Goal: Task Accomplishment & Management: Use online tool/utility

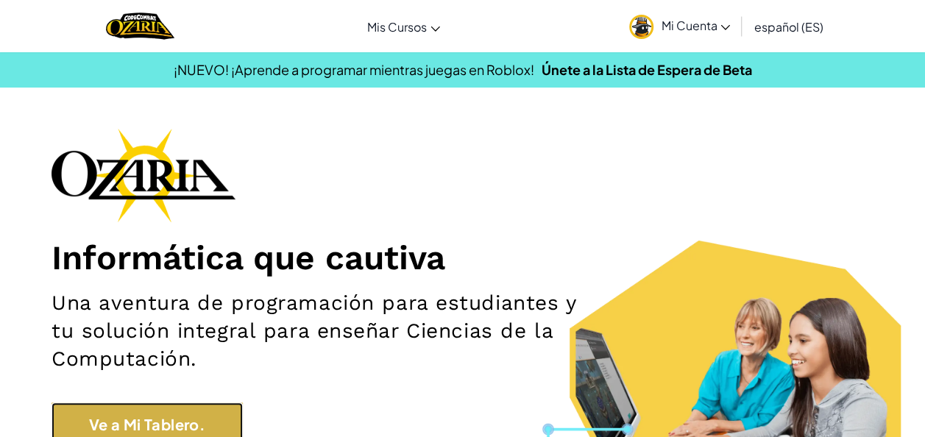
click at [214, 432] on link "Ve a Mi Tablero." at bounding box center [147, 425] width 191 height 44
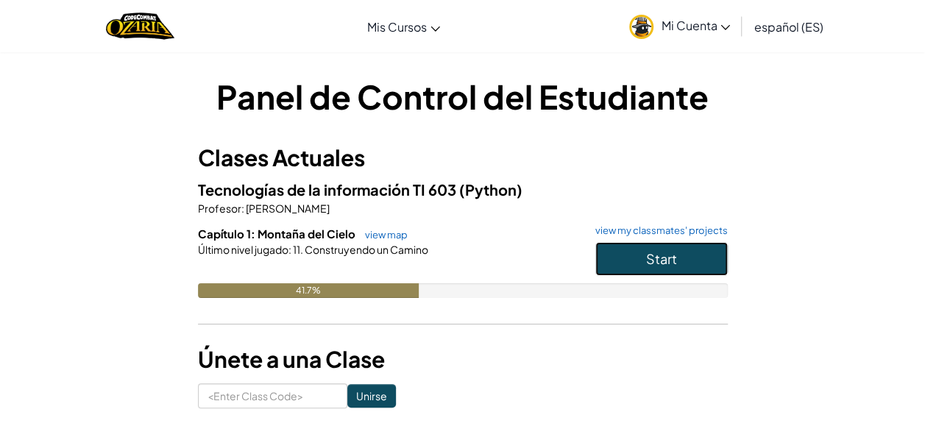
click at [645, 259] on button "Start" at bounding box center [662, 259] width 133 height 34
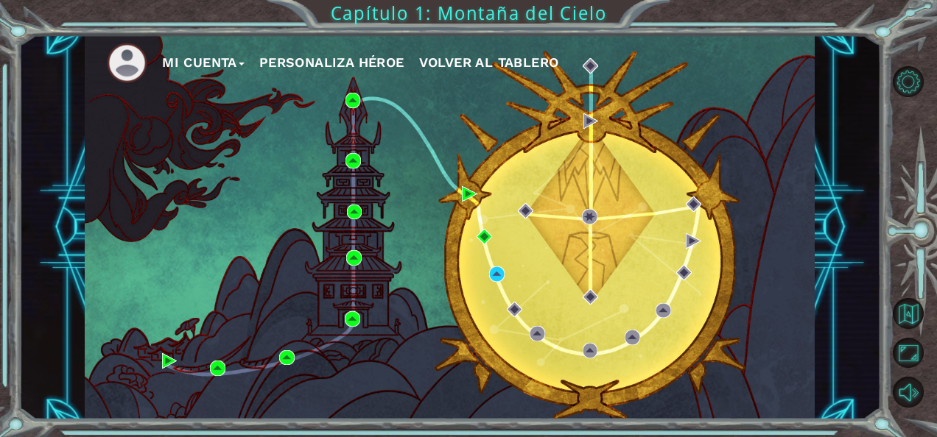
click at [350, 120] on div "Mi Cuenta Personaliza Héroe Volver al Tablero" at bounding box center [450, 227] width 730 height 385
click at [352, 106] on img at bounding box center [352, 100] width 15 height 15
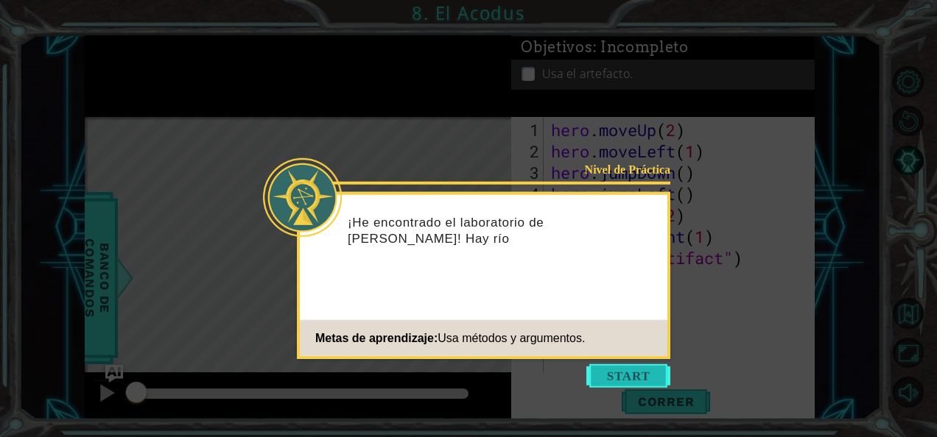
click at [631, 383] on button "Start" at bounding box center [628, 376] width 84 height 24
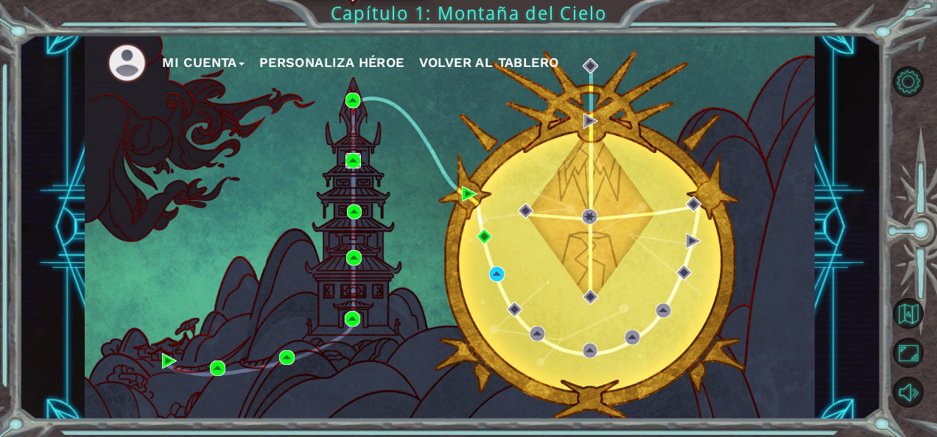
click at [348, 158] on img at bounding box center [352, 160] width 15 height 15
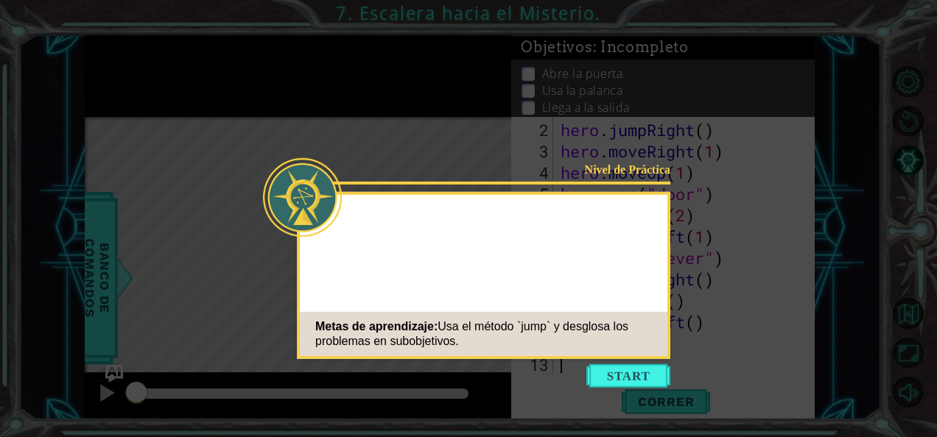
scroll to position [21, 0]
click at [620, 381] on button "Start" at bounding box center [628, 376] width 84 height 24
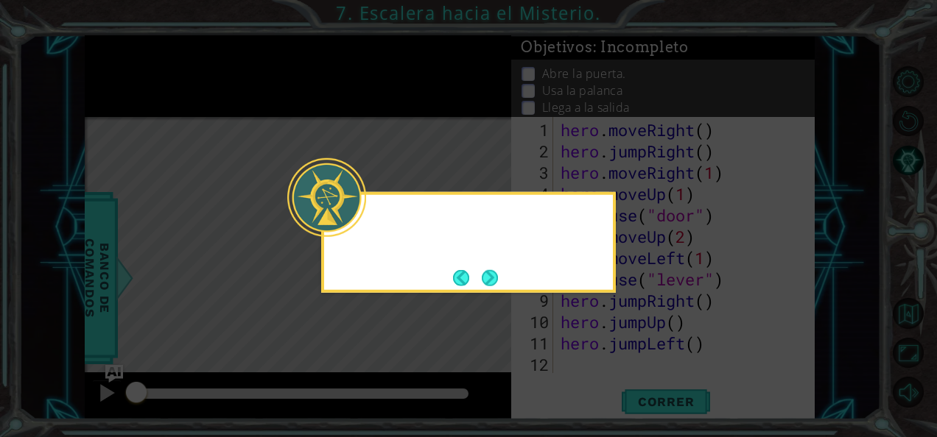
scroll to position [0, 0]
click at [493, 286] on button "Next" at bounding box center [489, 278] width 20 height 20
